Goal: Task Accomplishment & Management: Manage account settings

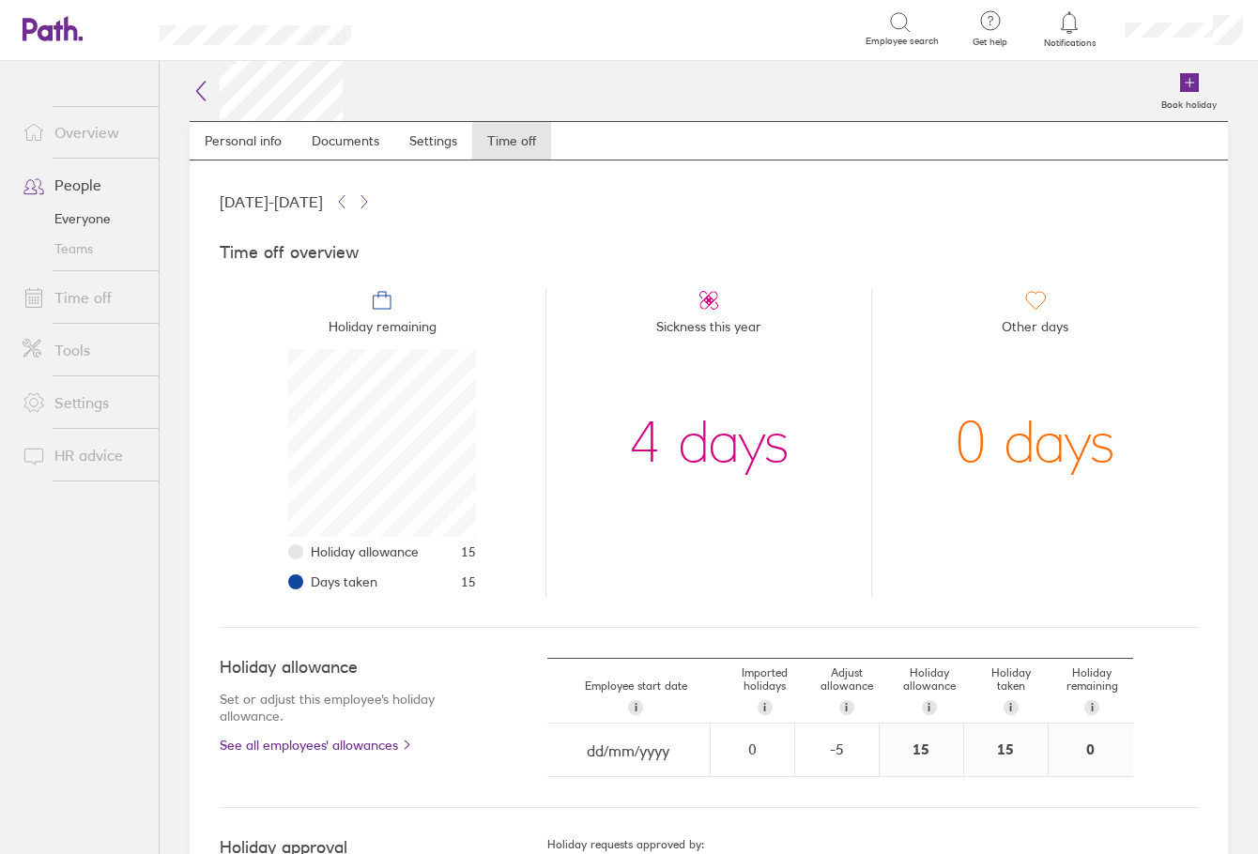
scroll to position [188, 188]
click at [1071, 35] on div at bounding box center [1069, 22] width 61 height 26
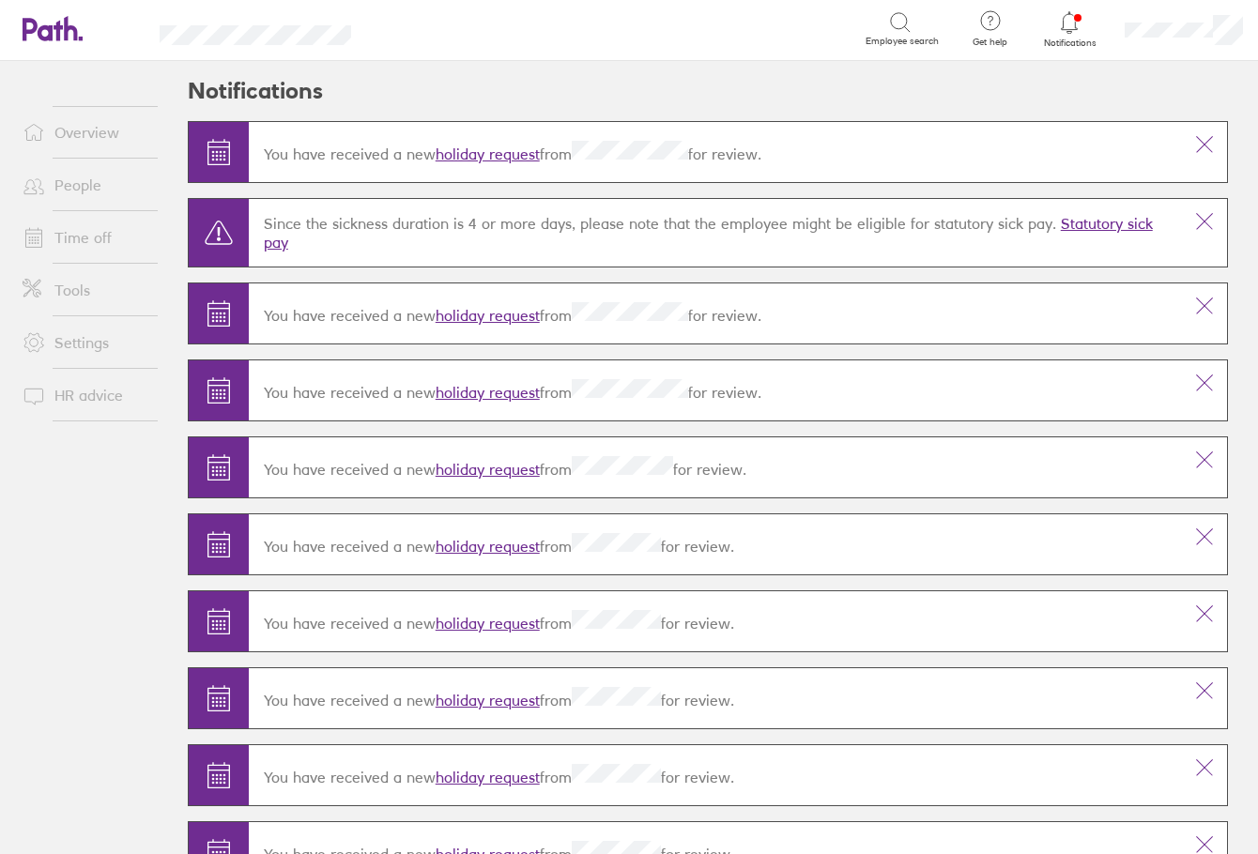
click at [84, 228] on link "Time off" at bounding box center [83, 238] width 151 height 38
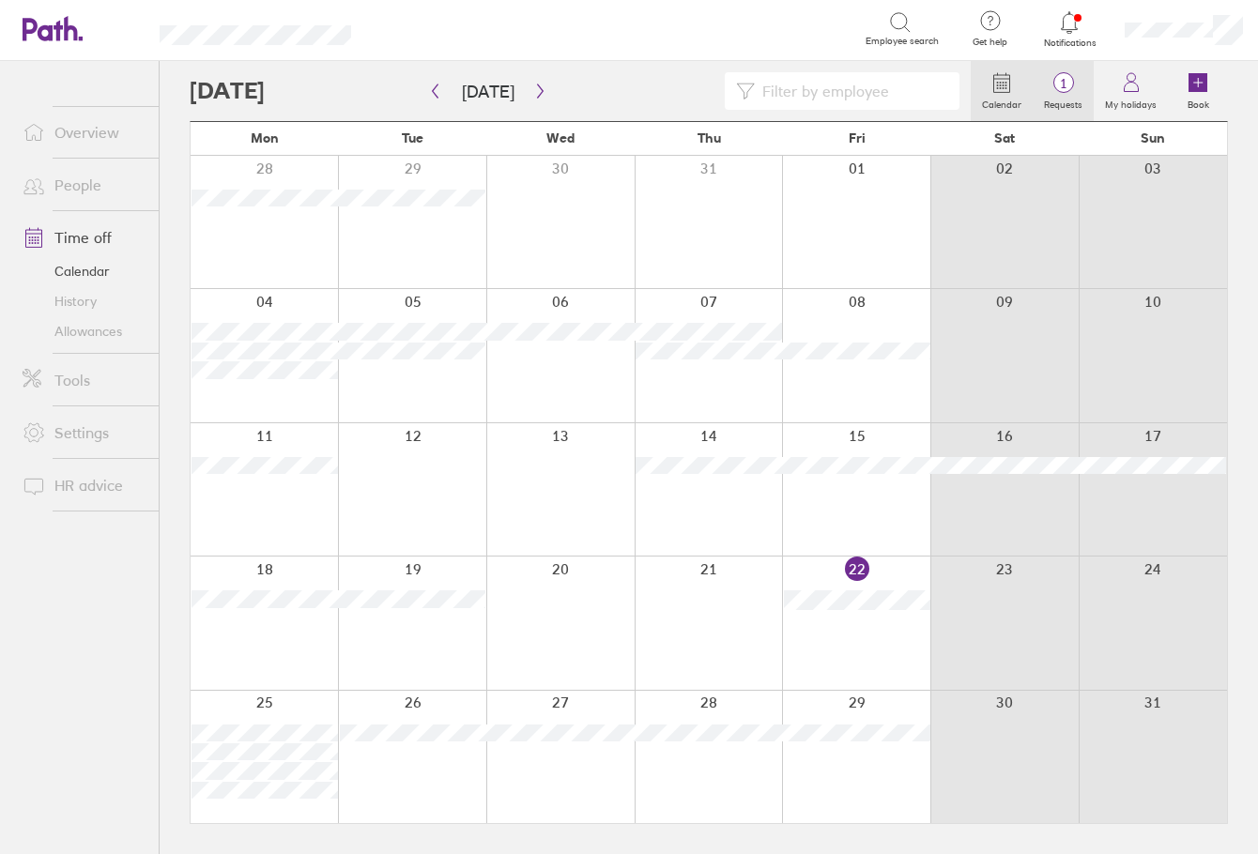
click at [1082, 96] on label "Requests" at bounding box center [1063, 102] width 61 height 17
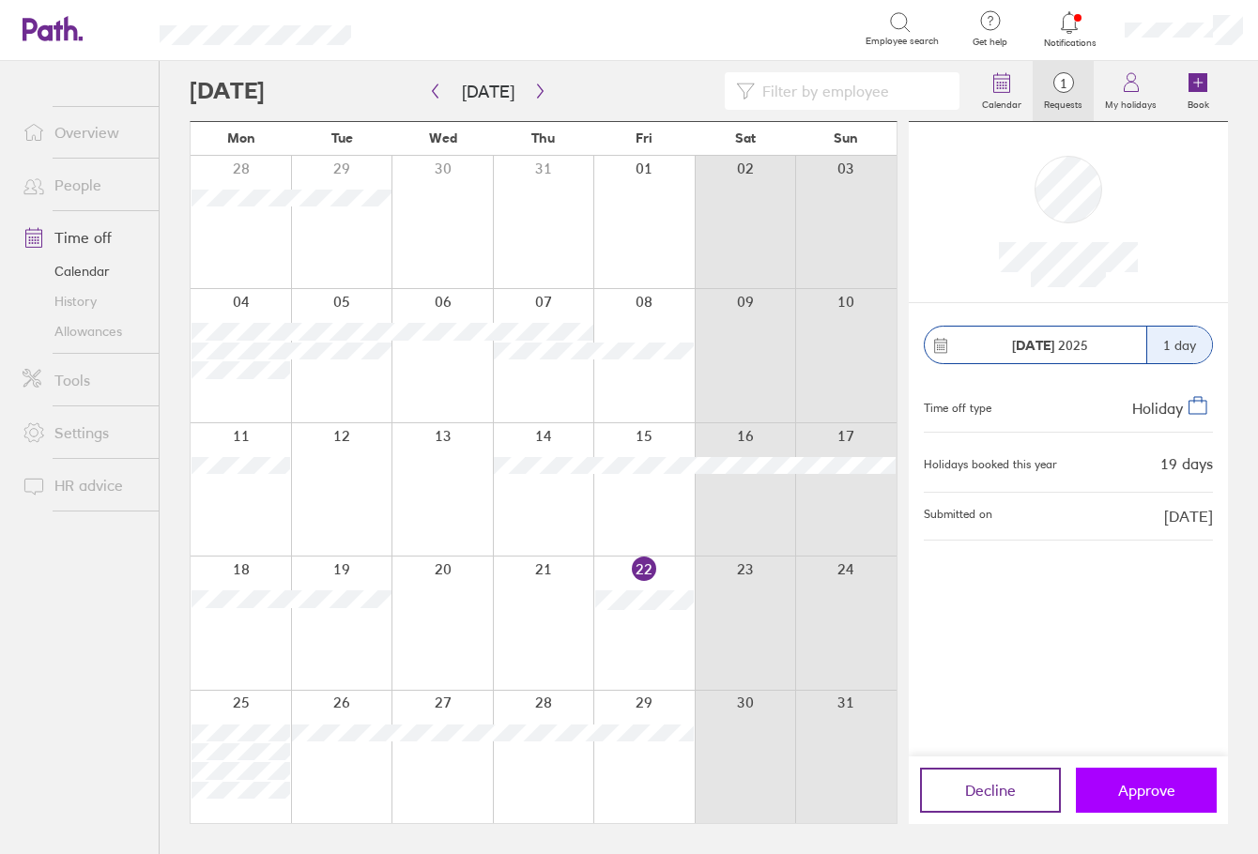
click at [1151, 780] on button "Approve" at bounding box center [1146, 790] width 141 height 45
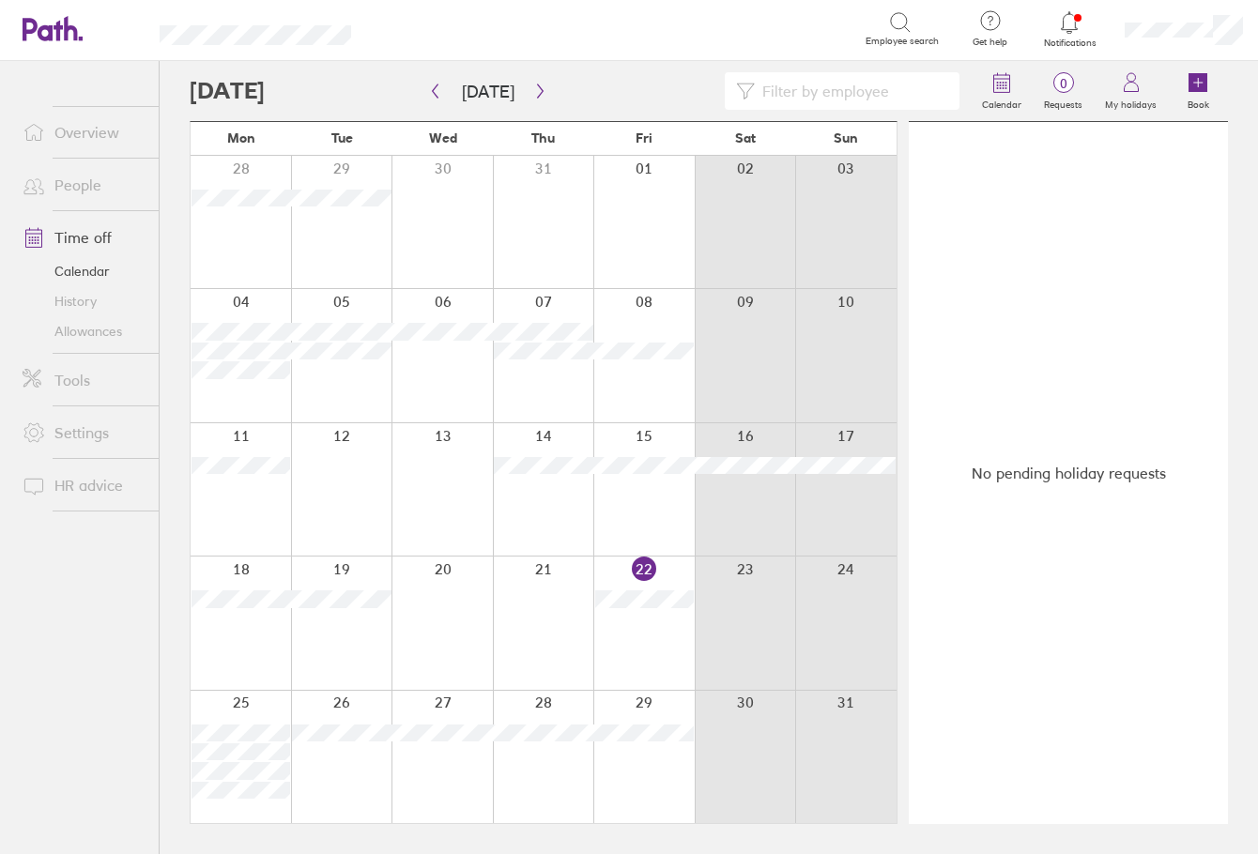
click at [1085, 25] on div at bounding box center [1069, 22] width 61 height 26
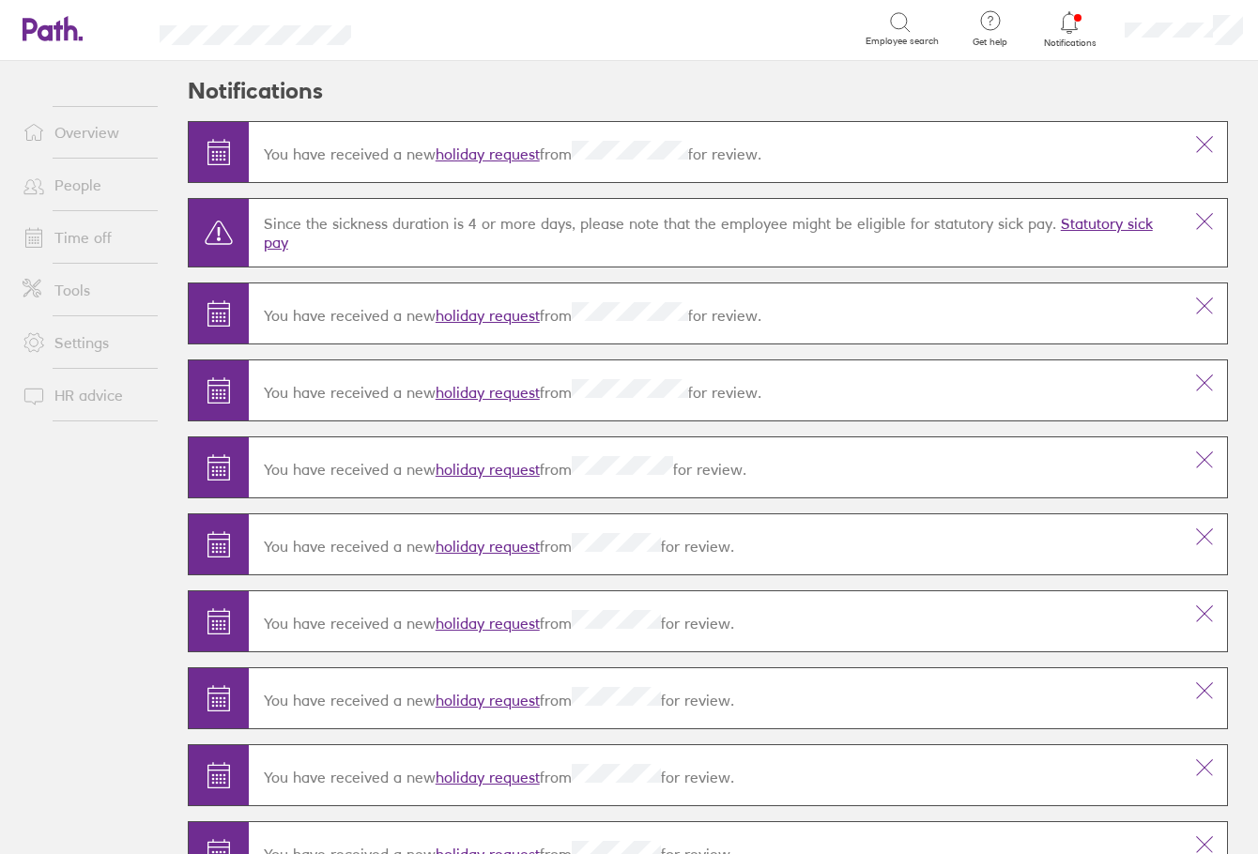
drag, startPoint x: 852, startPoint y: 149, endPoint x: 895, endPoint y: 133, distance: 46.0
click at [856, 145] on p "You have received a new holiday request from for review." at bounding box center [715, 152] width 903 height 23
click at [98, 233] on link "Time off" at bounding box center [83, 238] width 151 height 38
